Goal: Task Accomplishment & Management: Use online tool/utility

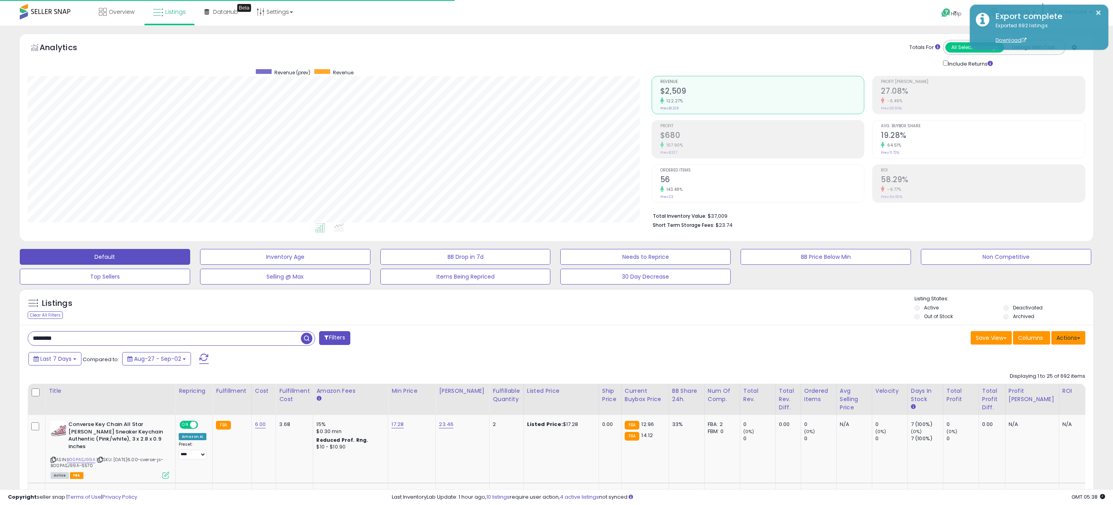
click at [1074, 338] on button "Actions" at bounding box center [1068, 337] width 34 height 13
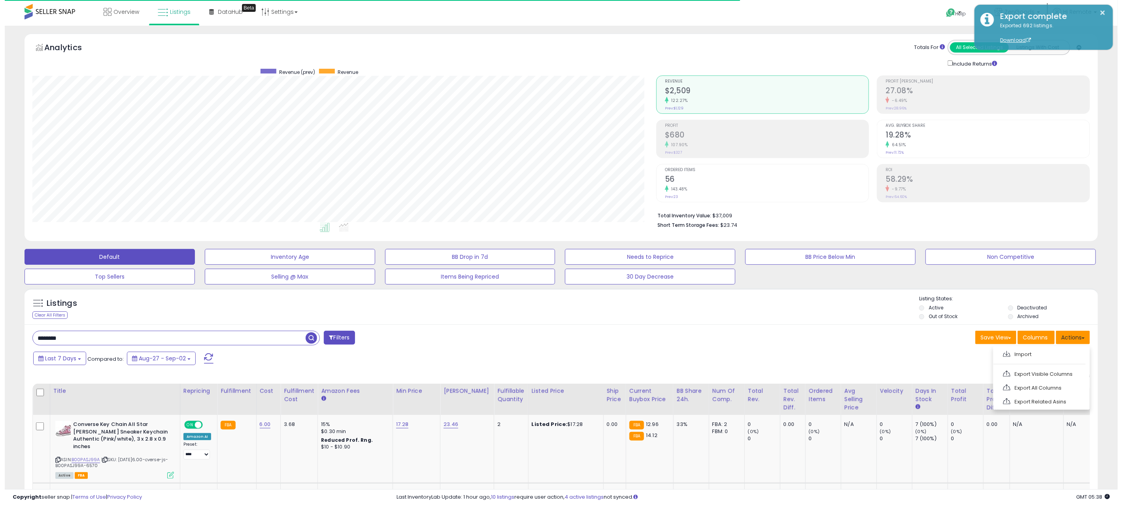
scroll to position [162, 624]
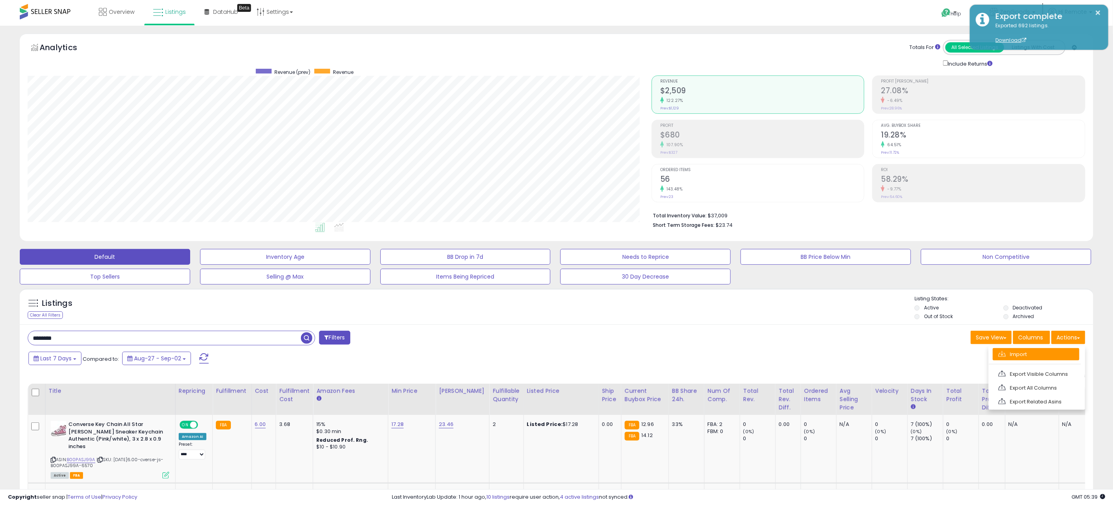
click at [1033, 357] on link "Import" at bounding box center [1035, 354] width 87 height 12
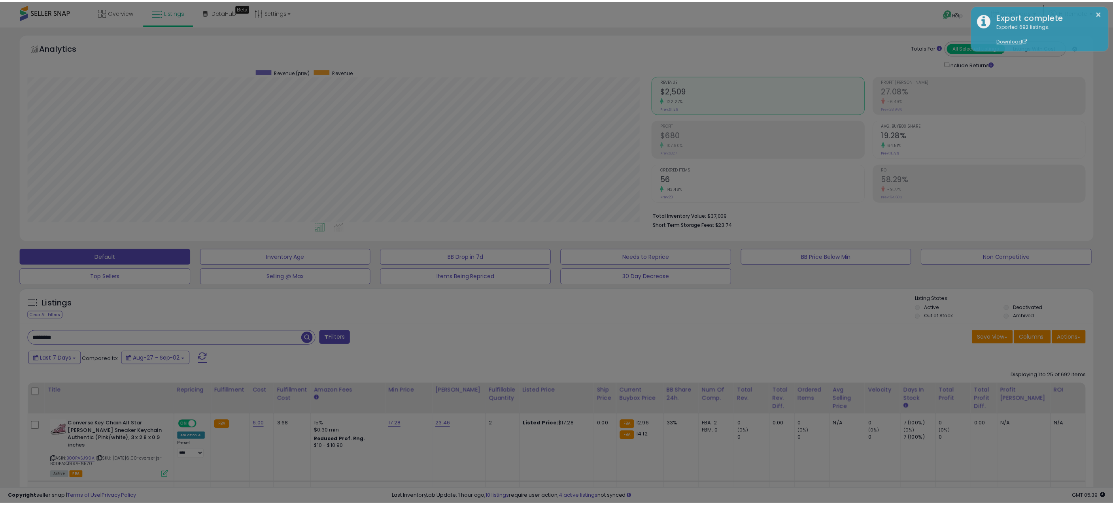
scroll to position [162, 629]
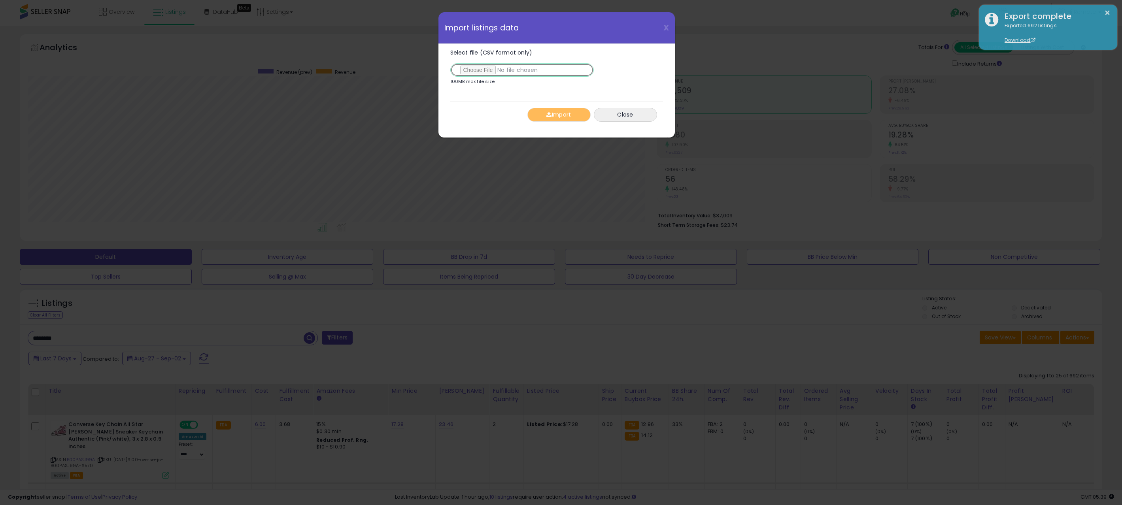
click at [485, 71] on input "Select file (CSV format only)" at bounding box center [521, 69] width 143 height 13
type input "**********"
click at [562, 116] on button "Import" at bounding box center [558, 115] width 63 height 14
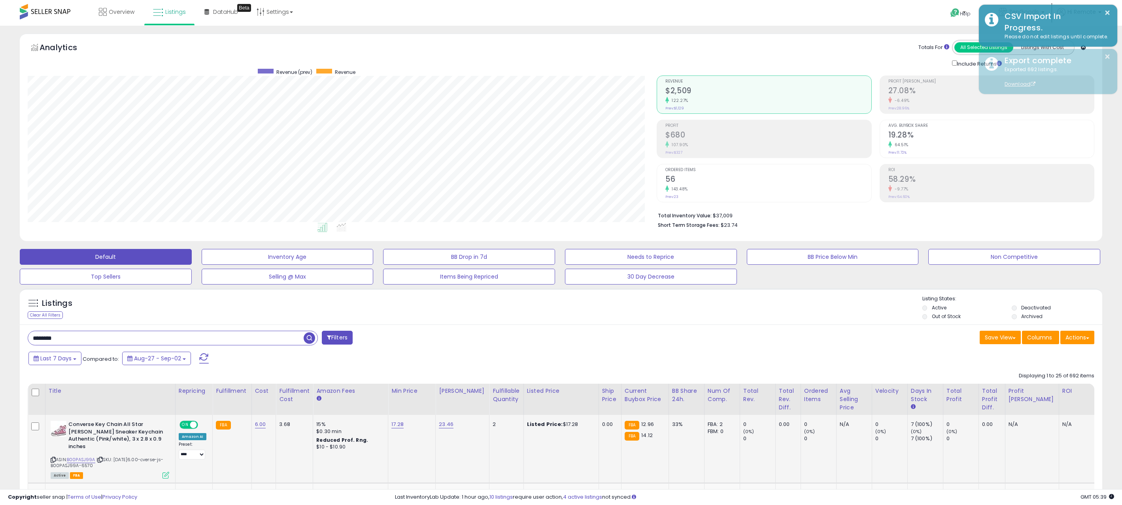
scroll to position [395091, 394629]
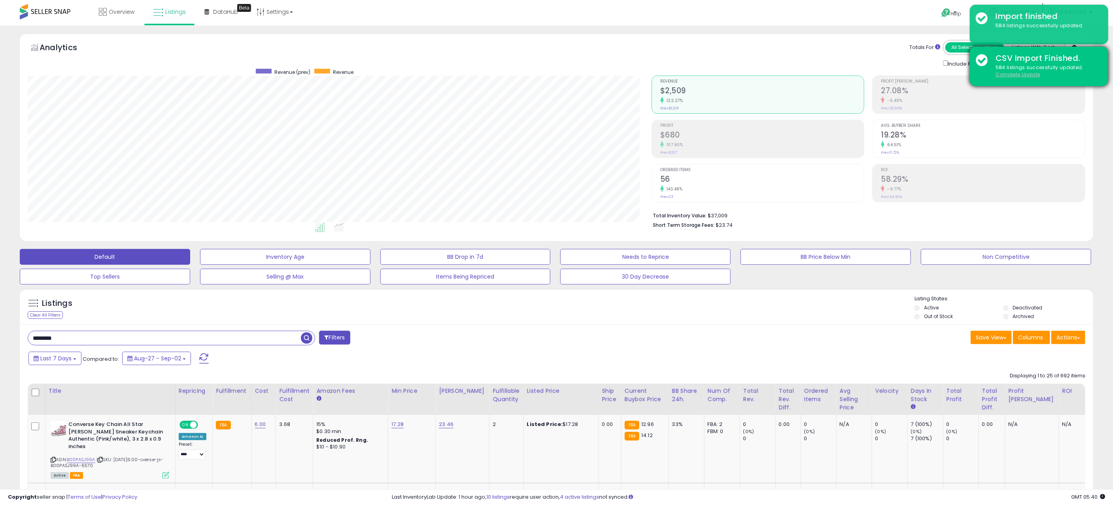
click at [1024, 75] on u "Complete Update" at bounding box center [1017, 74] width 45 height 7
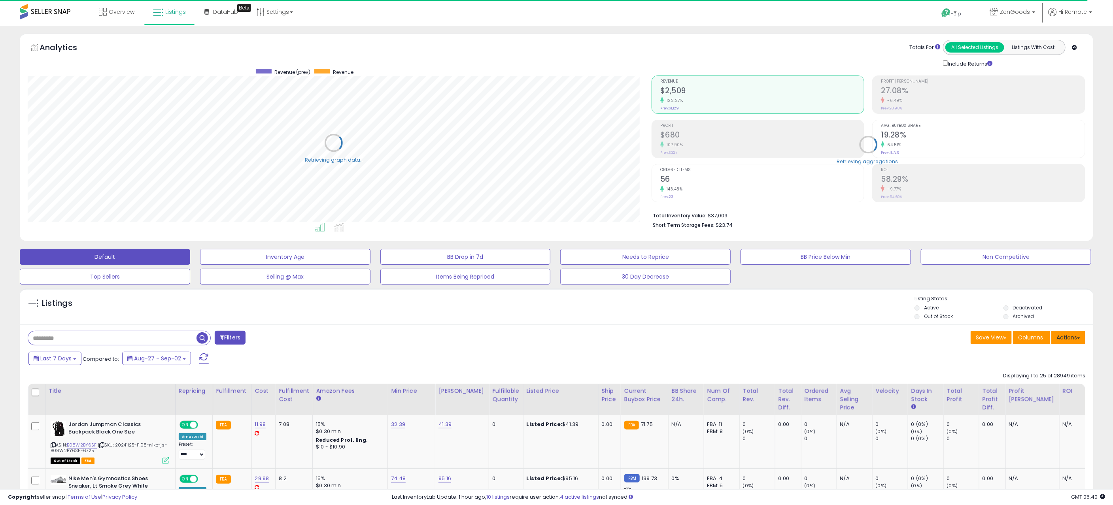
click at [1072, 340] on button "Actions" at bounding box center [1068, 337] width 34 height 13
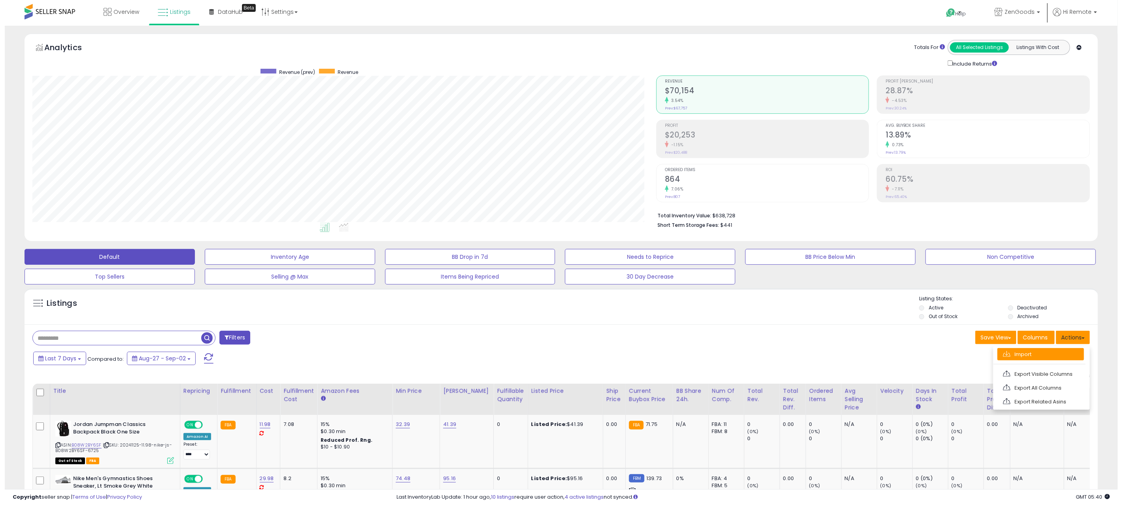
scroll to position [162, 624]
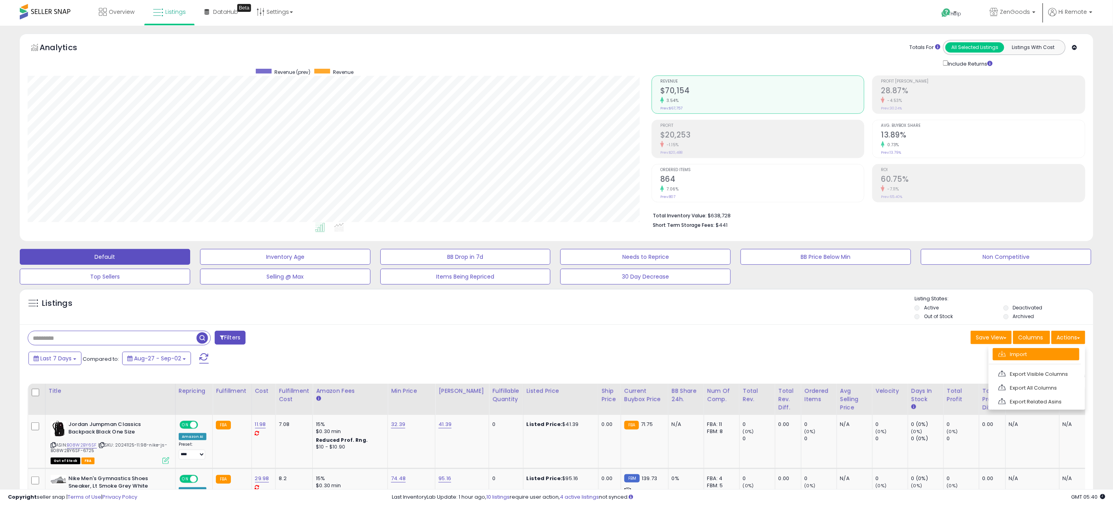
click at [1026, 357] on link "Import" at bounding box center [1035, 354] width 87 height 12
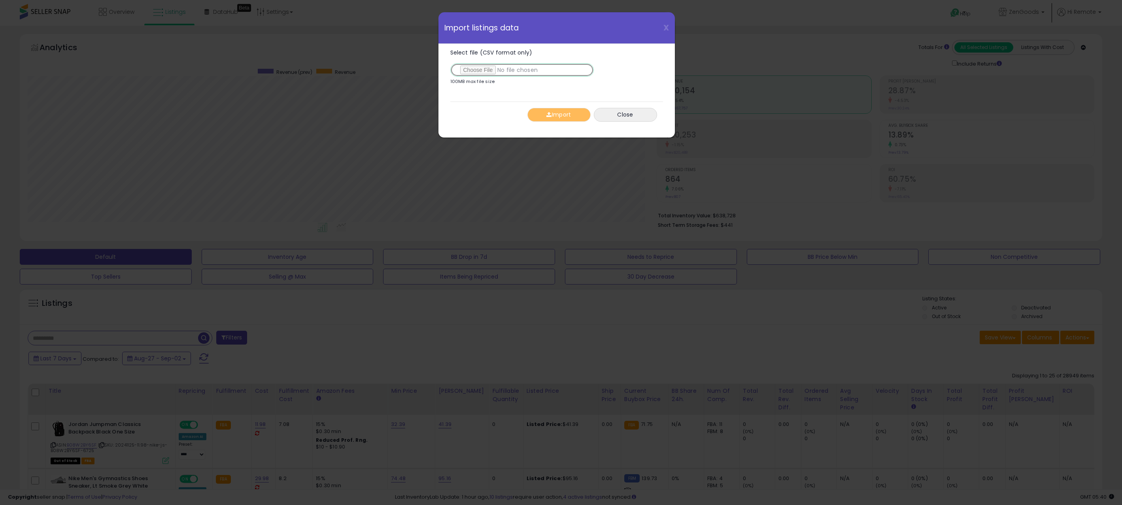
click at [478, 69] on input "Select file (CSV format only)" at bounding box center [521, 69] width 143 height 13
type input "**********"
click at [558, 110] on button "Import" at bounding box center [558, 115] width 63 height 14
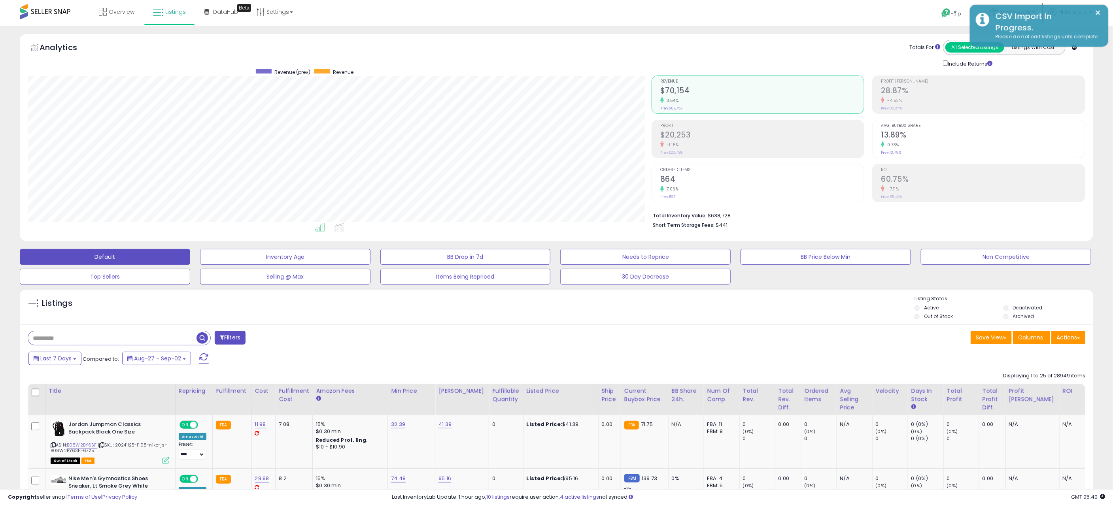
scroll to position [395091, 394629]
